Goal: Task Accomplishment & Management: Manage account settings

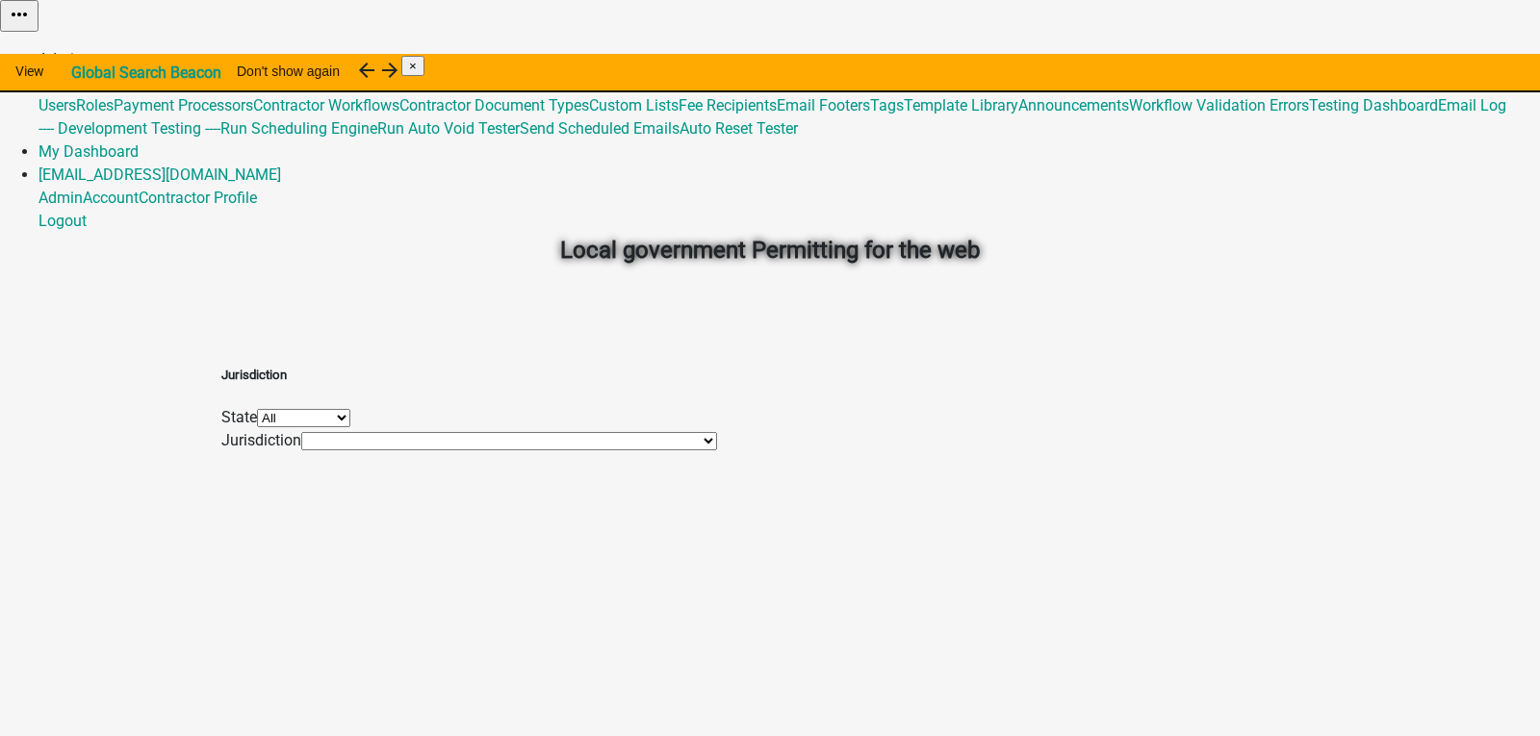
click at [83, 50] on link "Admin" at bounding box center [60, 59] width 44 height 18
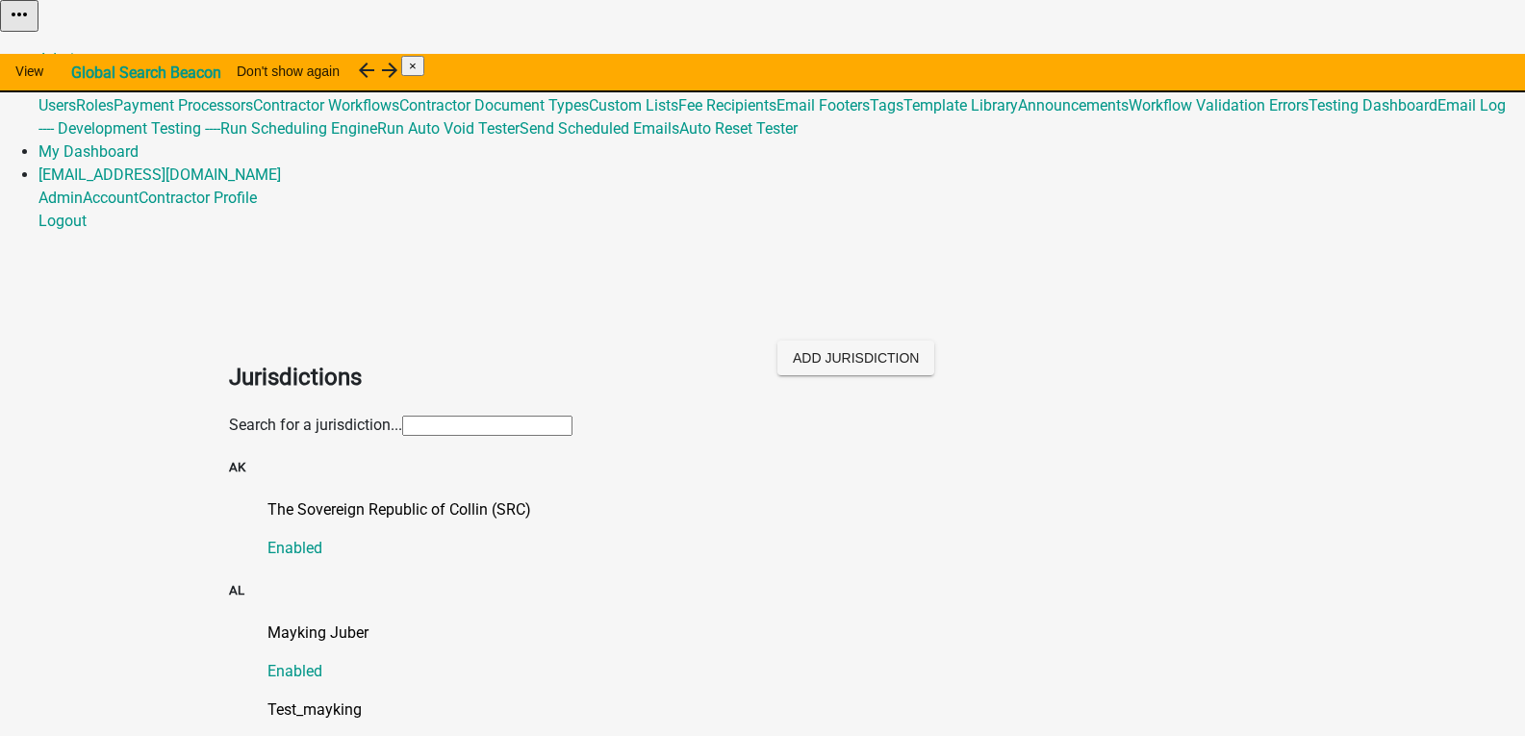
click at [402, 416] on input "text" at bounding box center [487, 426] width 170 height 20
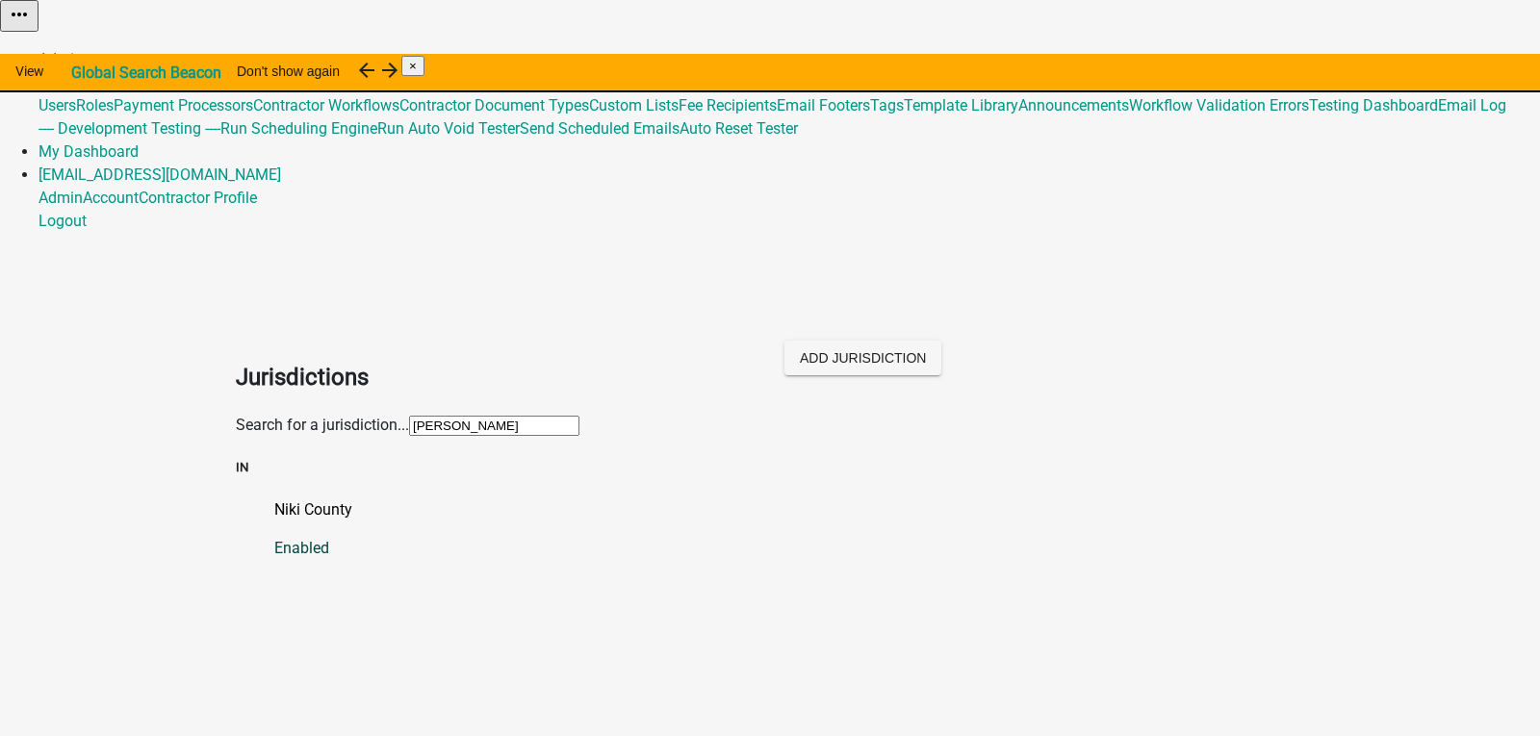
type input "[PERSON_NAME]"
click at [293, 498] on p "Niki County" at bounding box center [789, 509] width 1030 height 23
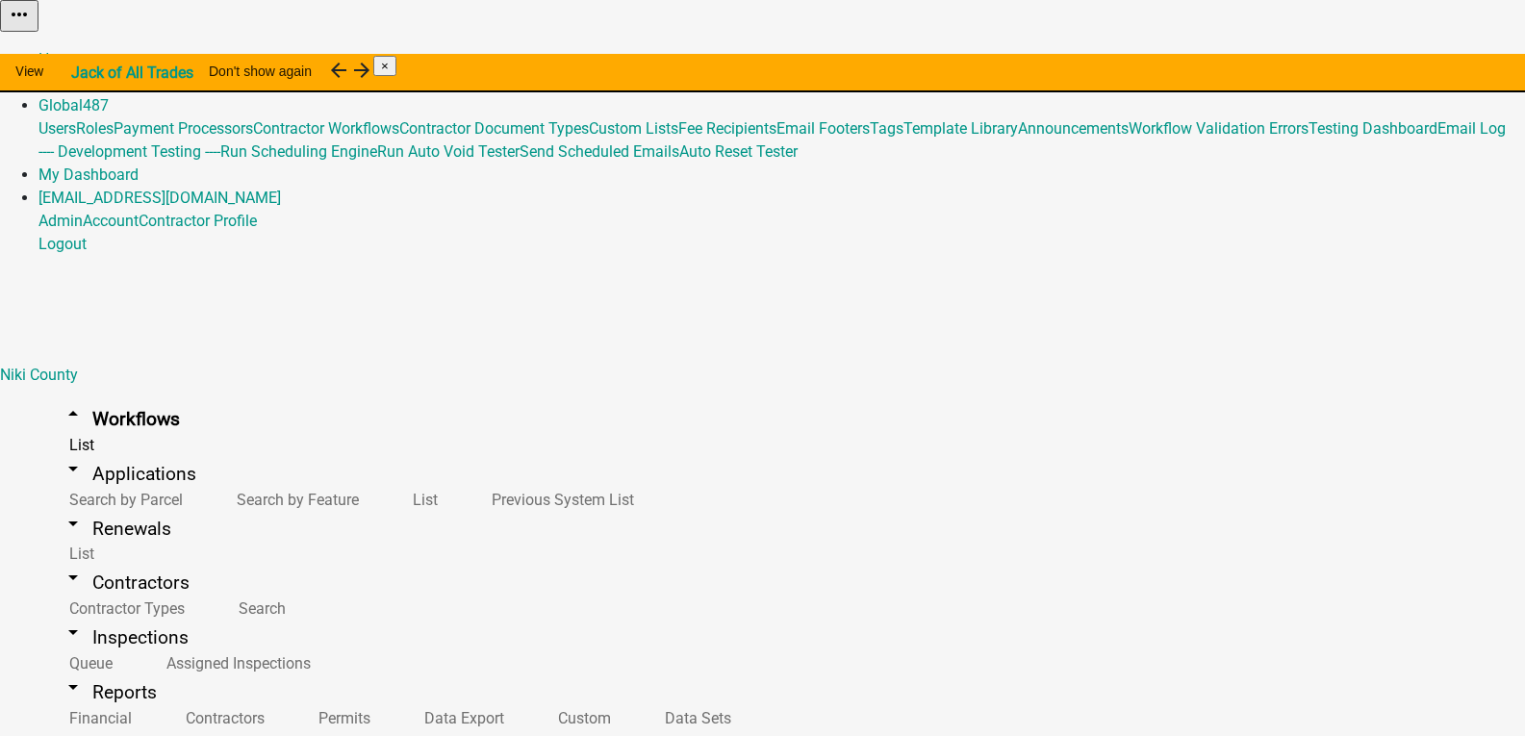
drag, startPoint x: 1074, startPoint y: 367, endPoint x: 835, endPoint y: 354, distance: 239.0
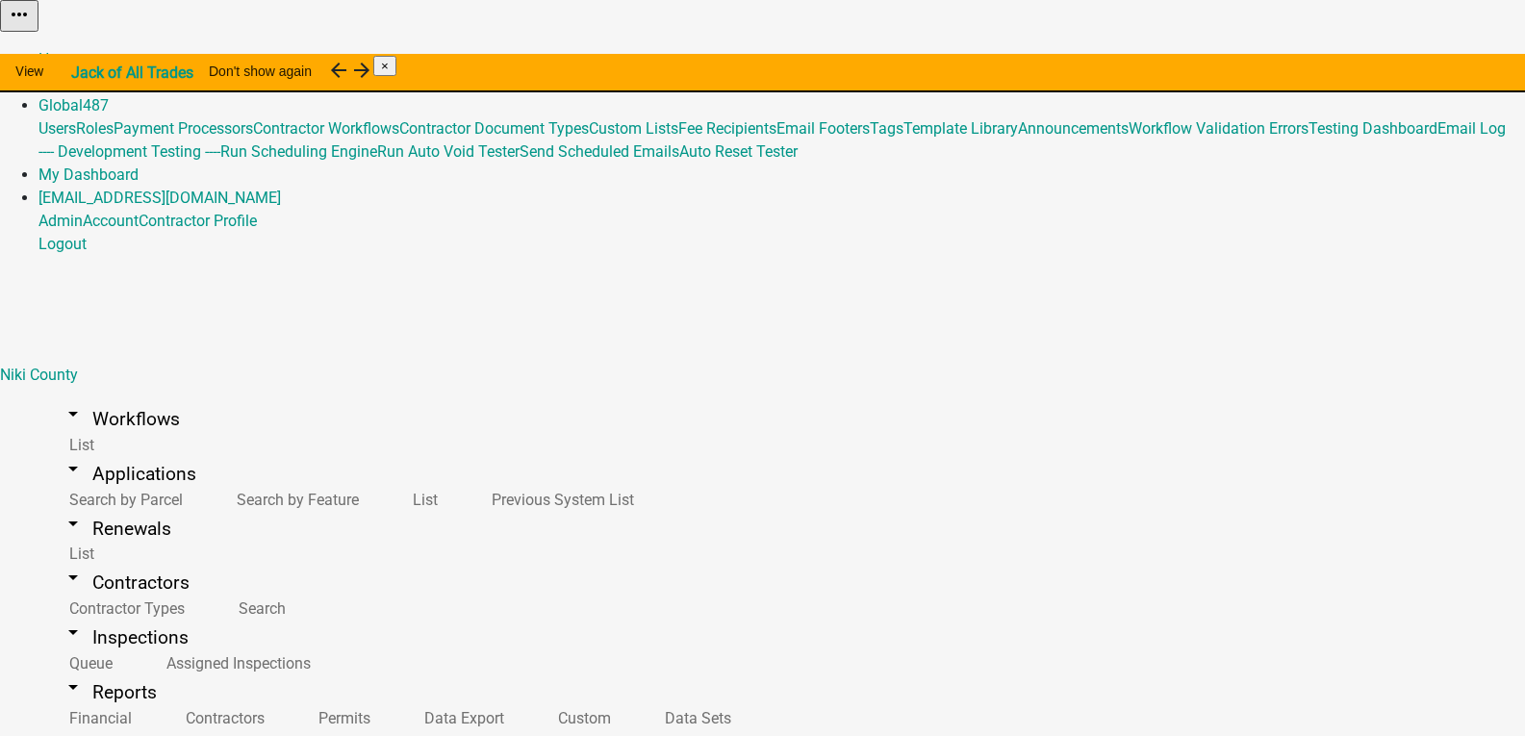
select select "5: purple"
